Goal: Task Accomplishment & Management: Complete application form

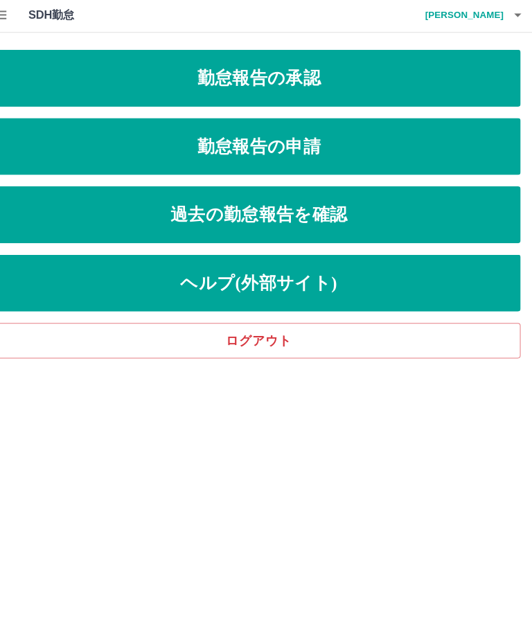
click at [432, 77] on link "勤怠報告の承認" at bounding box center [266, 78] width 510 height 55
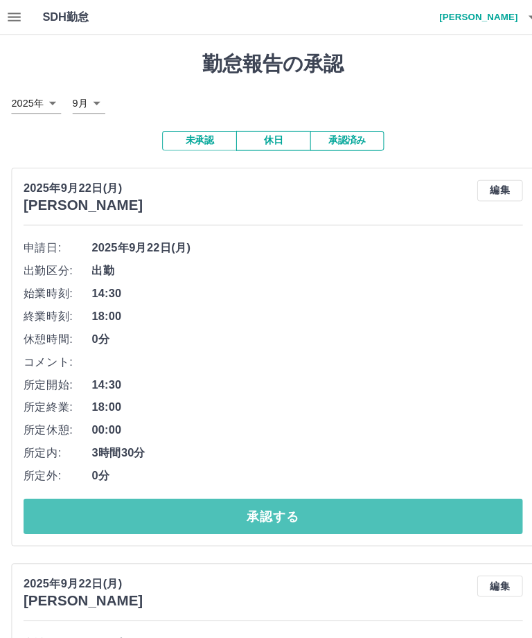
click at [287, 486] on button "承認する" at bounding box center [266, 503] width 486 height 35
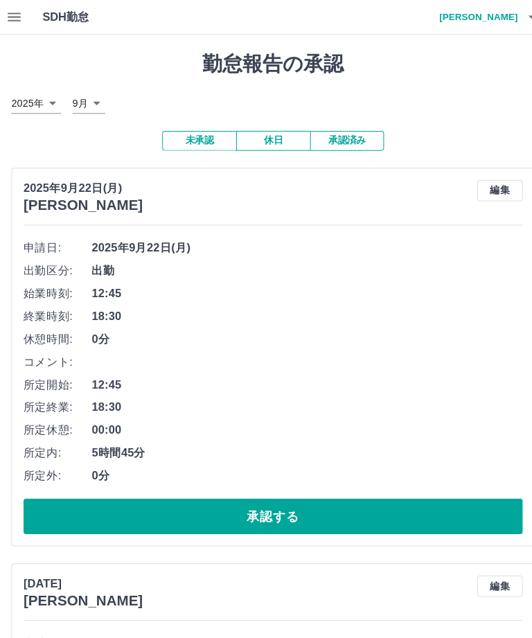
click at [271, 486] on button "承認する" at bounding box center [266, 503] width 486 height 35
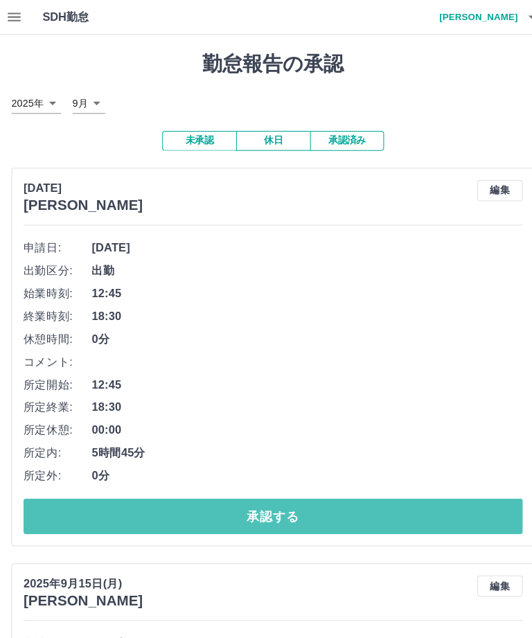
click at [270, 486] on button "承認する" at bounding box center [266, 503] width 486 height 35
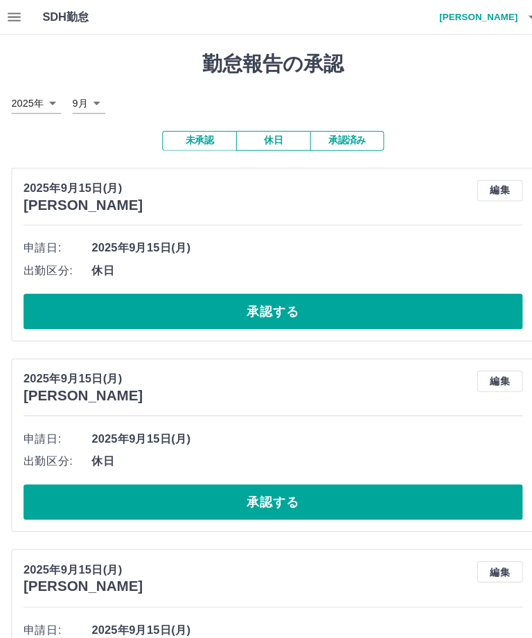
click at [283, 286] on button "承認する" at bounding box center [266, 303] width 486 height 35
click at [274, 472] on button "承認する" at bounding box center [266, 489] width 486 height 35
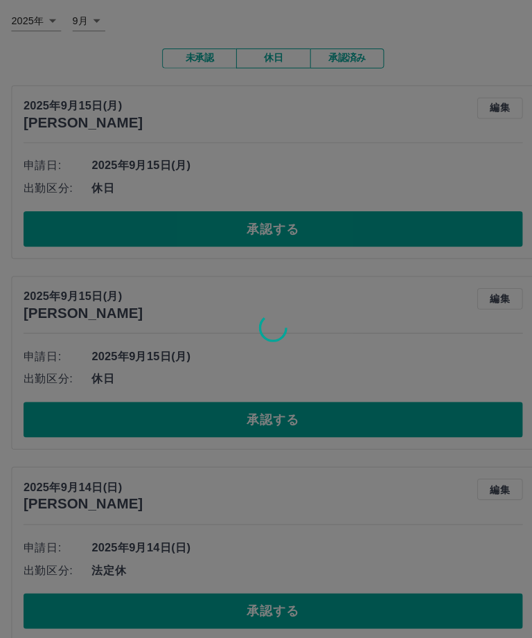
scroll to position [87, 0]
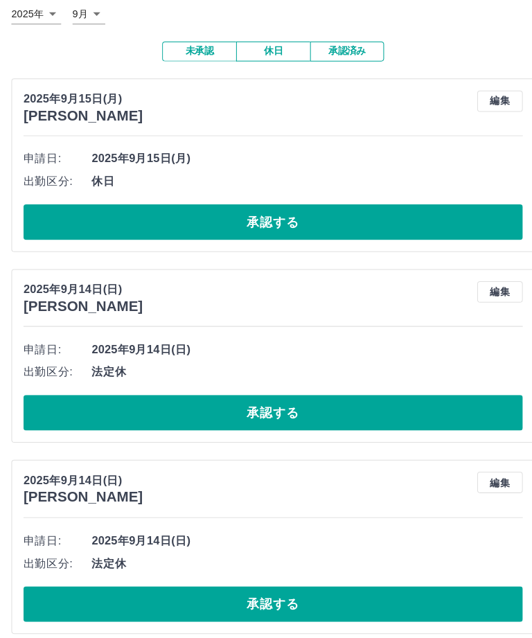
click at [271, 571] on button "承認する" at bounding box center [266, 588] width 486 height 35
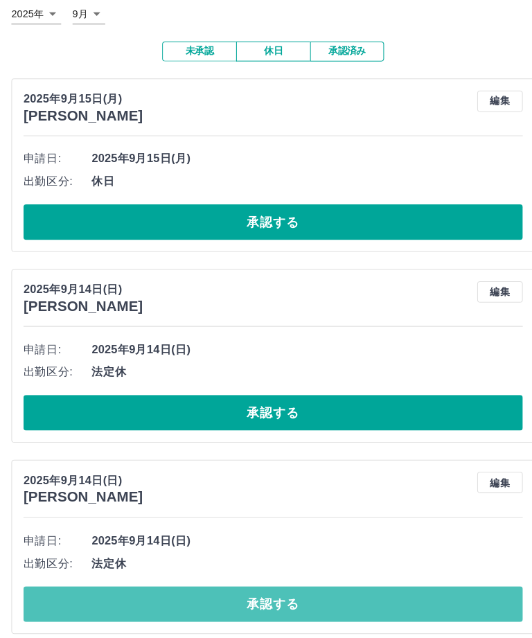
click at [278, 571] on button "承認する" at bounding box center [266, 588] width 486 height 35
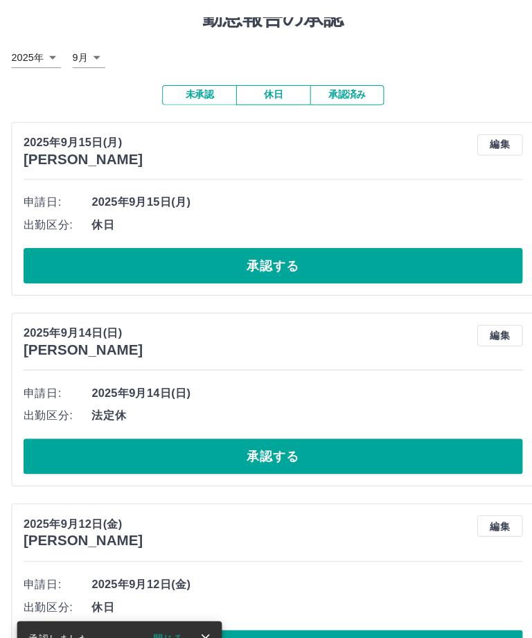
scroll to position [0, 0]
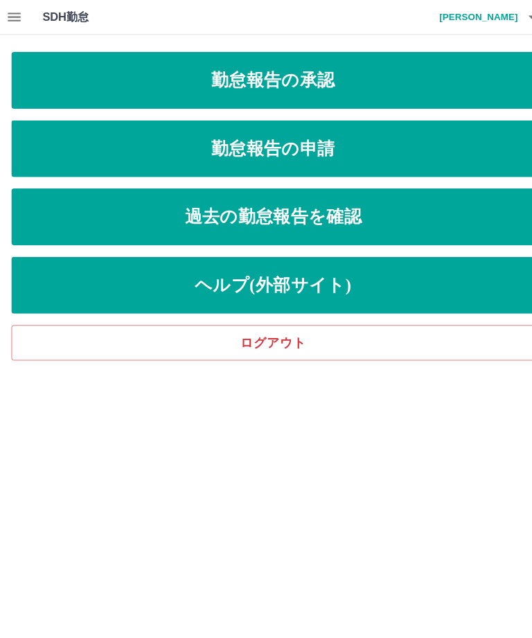
click at [270, 148] on link "勤怠報告の申請" at bounding box center [266, 144] width 510 height 55
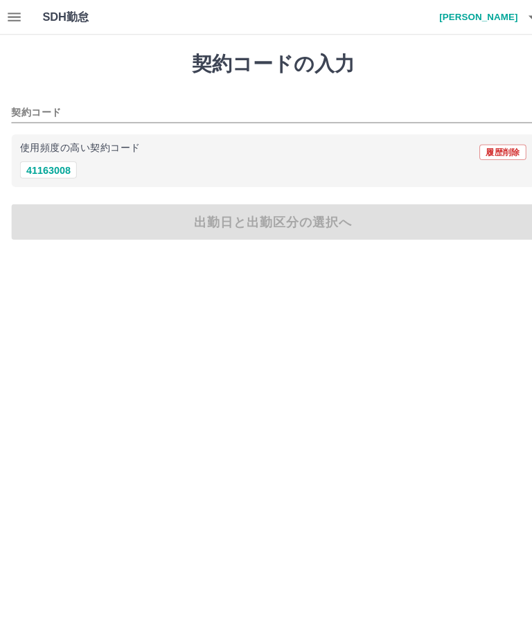
click at [51, 171] on button "41163008" at bounding box center [46, 165] width 55 height 17
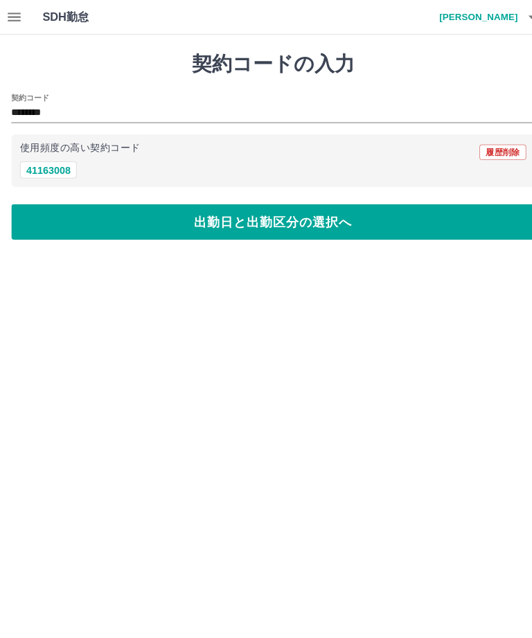
type input "********"
click at [270, 233] on button "出勤日と出勤区分の選択へ" at bounding box center [266, 216] width 510 height 35
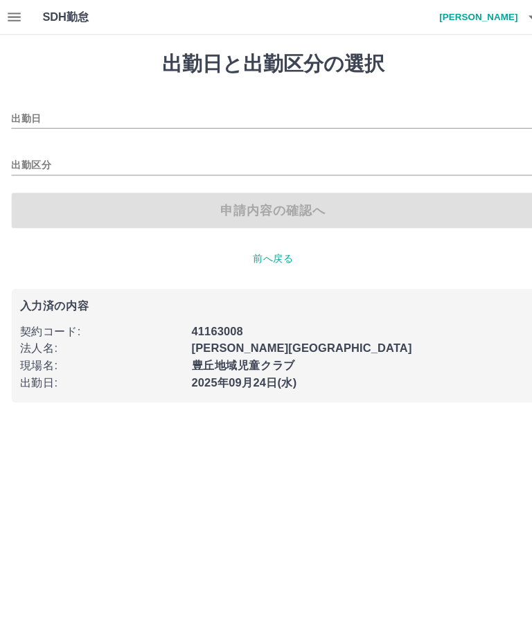
type input "**********"
click at [258, 208] on div "申請内容の確認へ" at bounding box center [266, 205] width 510 height 35
click at [31, 154] on input "出勤区分" at bounding box center [266, 161] width 510 height 17
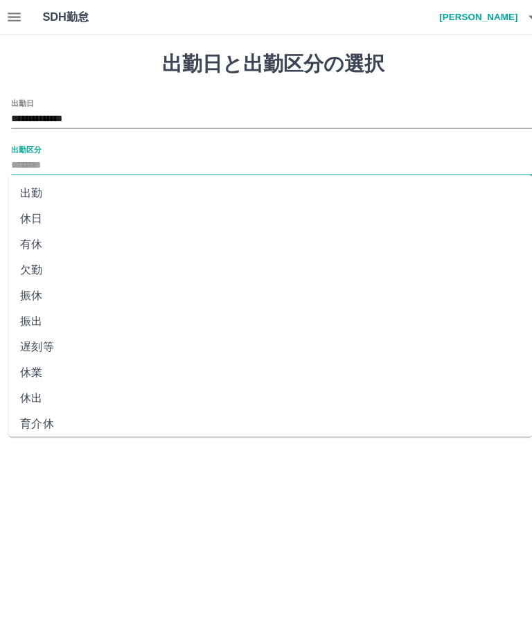
click at [31, 186] on li "出勤" at bounding box center [263, 188] width 510 height 25
type input "**"
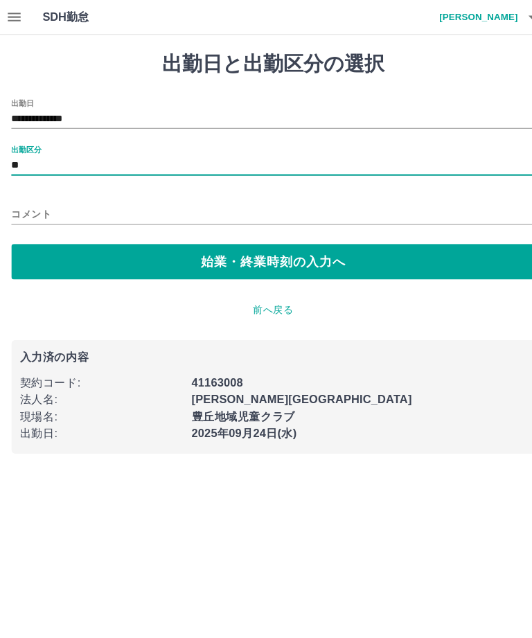
click at [256, 256] on button "始業・終業時刻の入力へ" at bounding box center [266, 255] width 510 height 35
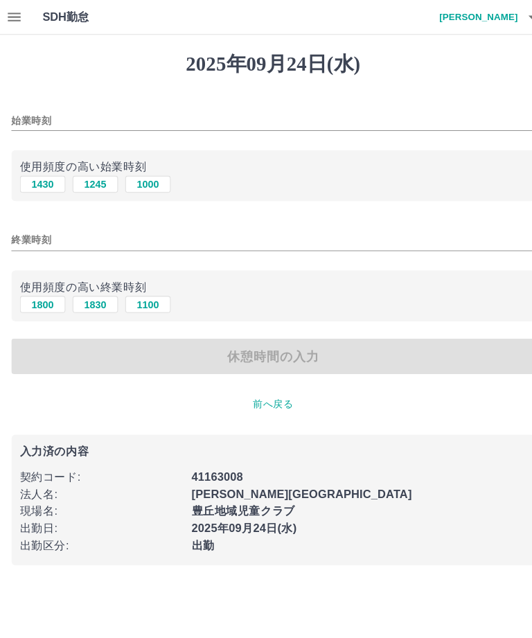
click at [91, 182] on button "1245" at bounding box center [93, 179] width 44 height 17
type input "****"
click at [88, 295] on button "1830" at bounding box center [93, 296] width 44 height 17
type input "****"
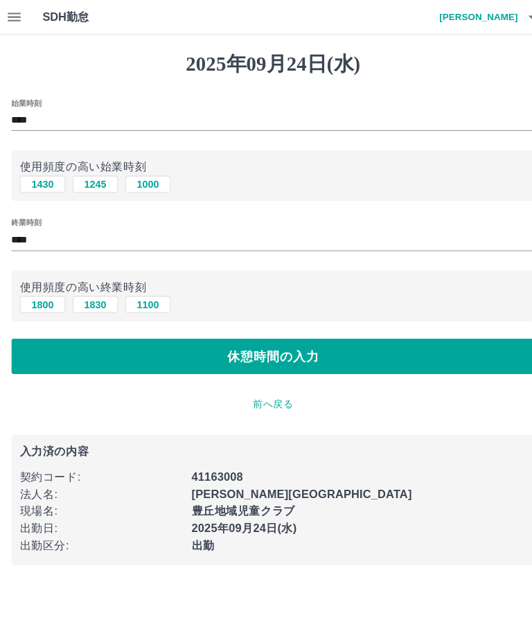
click at [273, 360] on button "休憩時間の入力" at bounding box center [266, 347] width 510 height 35
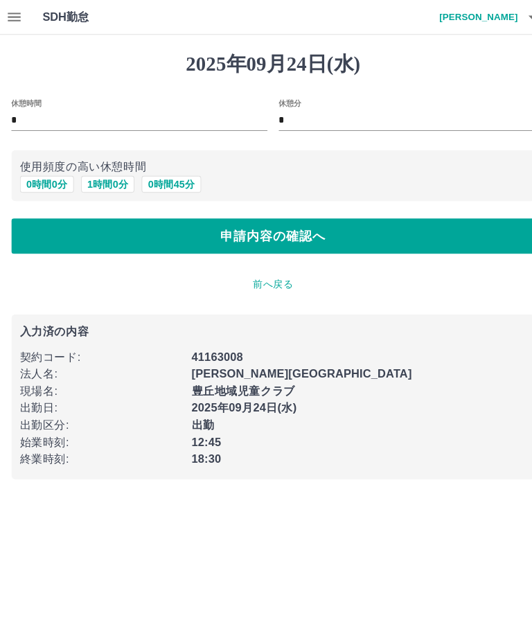
click at [271, 236] on button "申請内容の確認へ" at bounding box center [266, 230] width 510 height 35
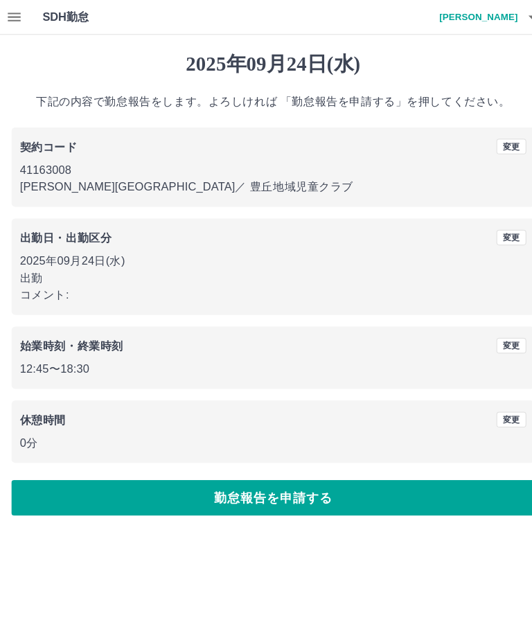
click at [270, 486] on button "勤怠報告を申請する" at bounding box center [266, 485] width 510 height 35
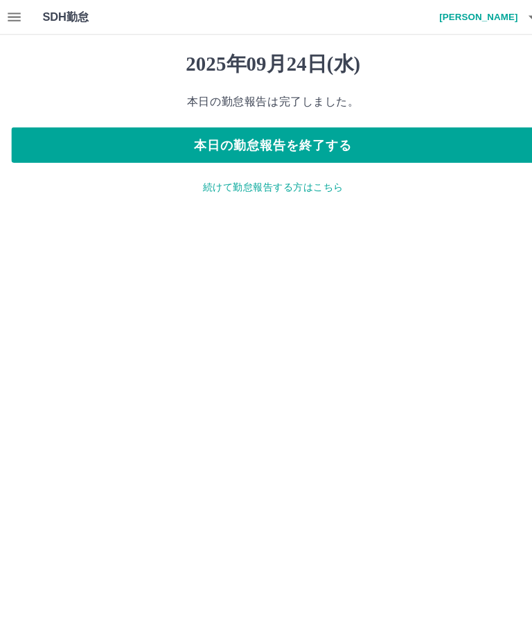
click at [291, 147] on button "本日の勤怠報告を終了する" at bounding box center [266, 141] width 510 height 35
